Goal: Task Accomplishment & Management: Complete application form

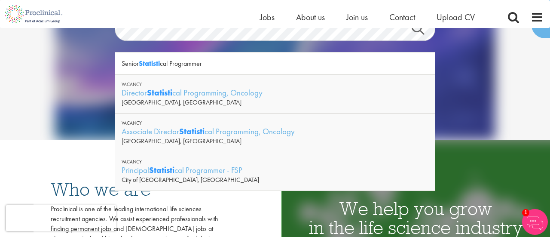
scroll to position [80, 0]
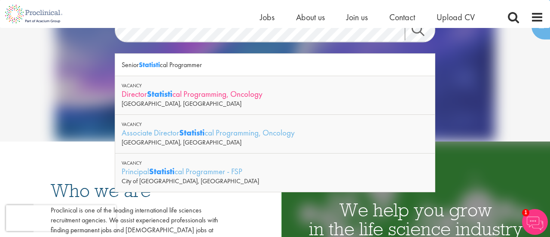
click at [171, 95] on strong "Statisti" at bounding box center [159, 94] width 25 height 11
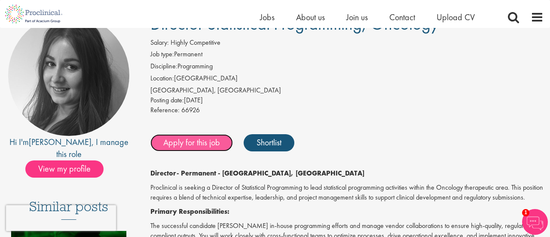
click at [179, 145] on link "Apply for this job" at bounding box center [191, 142] width 83 height 17
